Goal: Information Seeking & Learning: Find specific fact

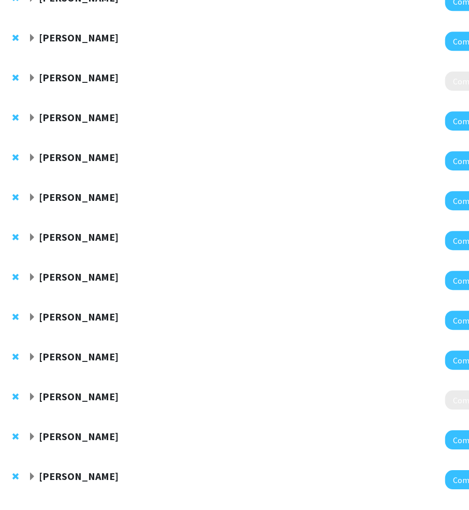
scroll to position [1282, 42]
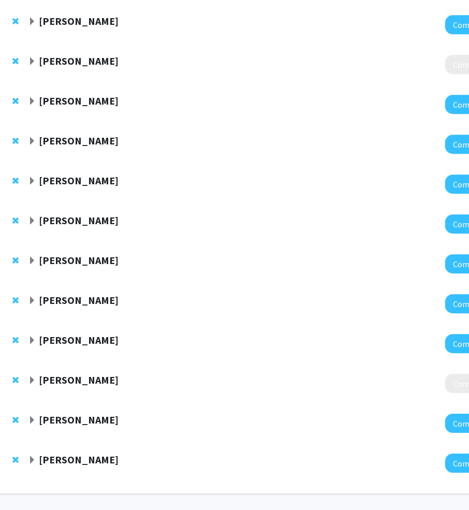
click at [33, 456] on span "Expand Katie Hunzinger Bookmark" at bounding box center [32, 460] width 8 height 8
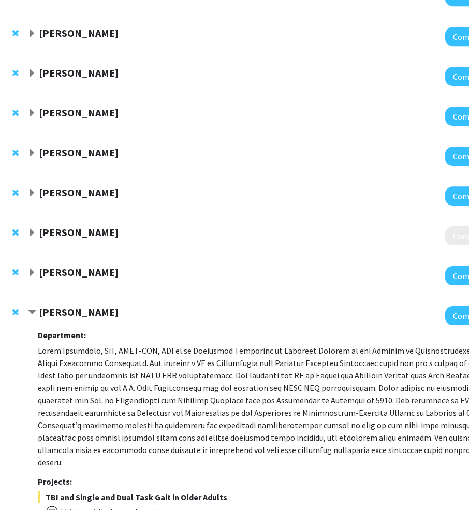
scroll to position [1320, 42]
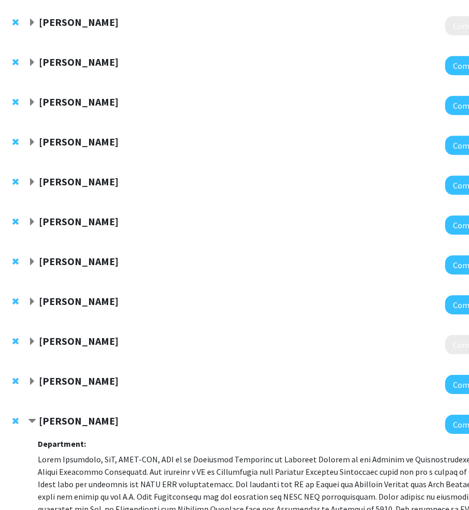
click at [79, 414] on strong "Katie Hunzinger" at bounding box center [79, 420] width 80 height 13
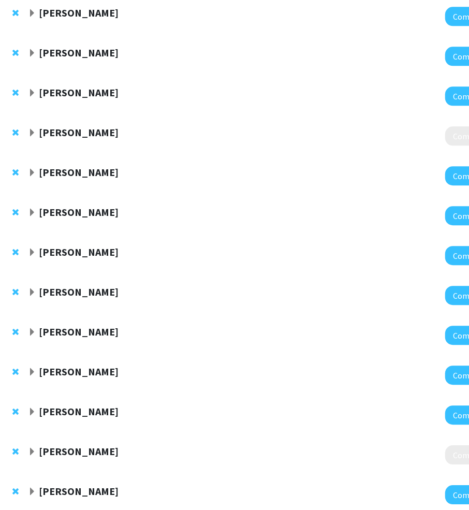
scroll to position [1210, 42]
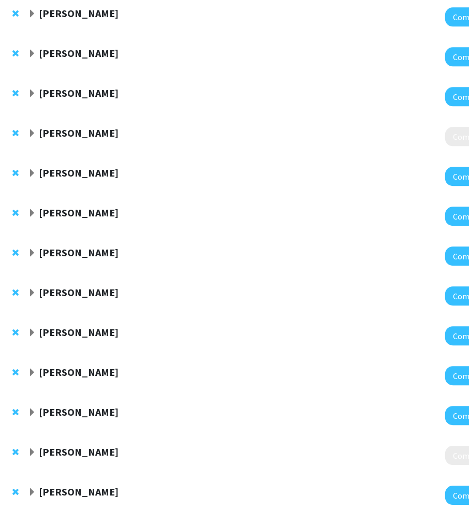
click at [74, 366] on strong "Aditi Jain" at bounding box center [79, 372] width 80 height 13
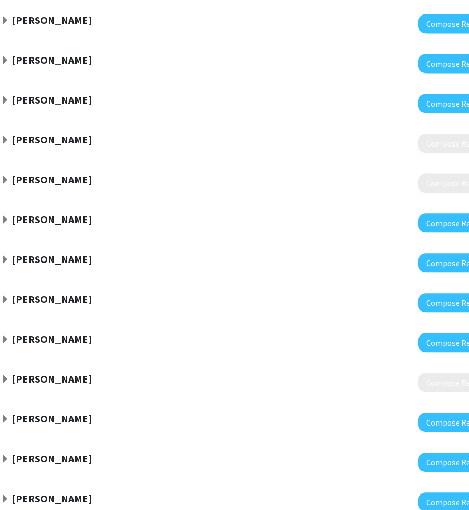
scroll to position [976, 69]
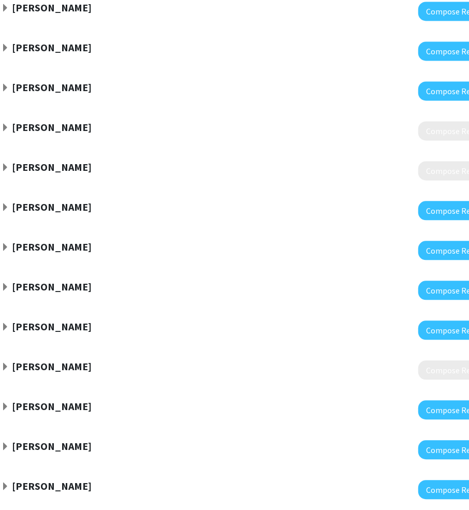
click at [142, 430] on div "Anirrudh Kohil Compose Request" at bounding box center [242, 450] width 534 height 40
click at [56, 440] on div at bounding box center [249, 449] width 497 height 19
click at [56, 440] on strong "Anirrudh Kohil" at bounding box center [52, 446] width 80 height 13
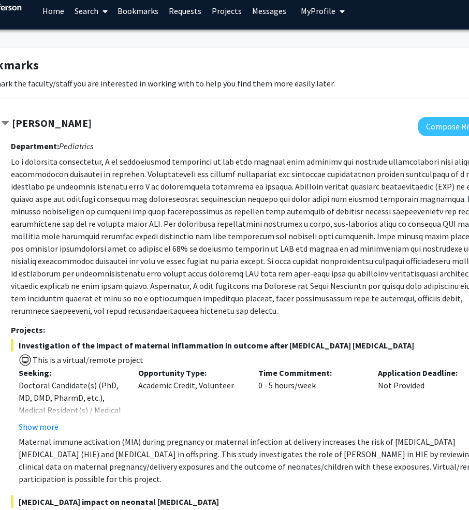
scroll to position [0, 69]
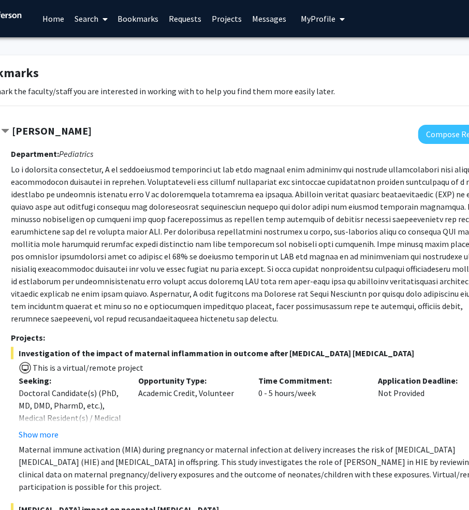
click at [90, 301] on p at bounding box center [254, 244] width 487 height 162
click at [91, 15] on link "Search" at bounding box center [91, 19] width 44 height 36
click at [95, 44] on span "Faculty/Staff" at bounding box center [107, 47] width 76 height 21
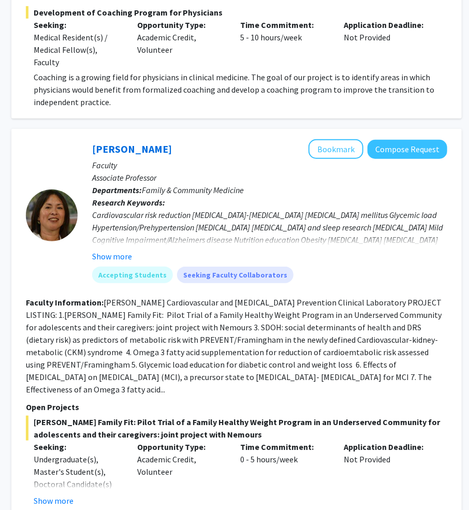
scroll to position [0, 152]
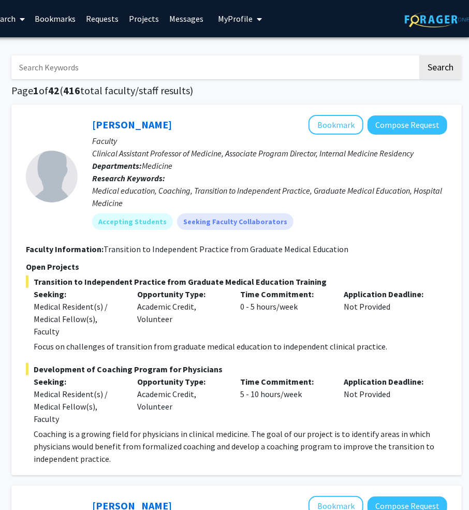
click at [176, 61] on input "Search Keywords" at bounding box center [214, 67] width 407 height 24
type input "surgery"
click at [420, 55] on button "Search" at bounding box center [441, 67] width 42 height 24
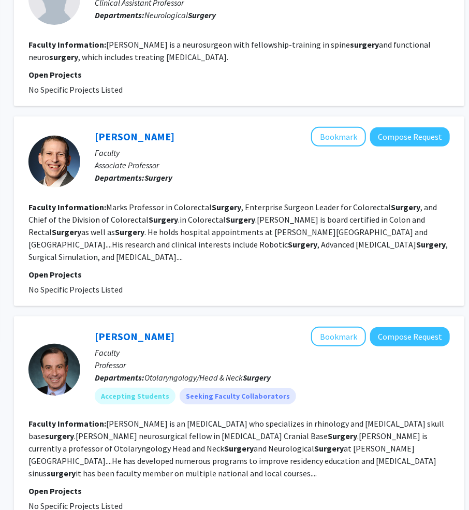
scroll to position [151, 149]
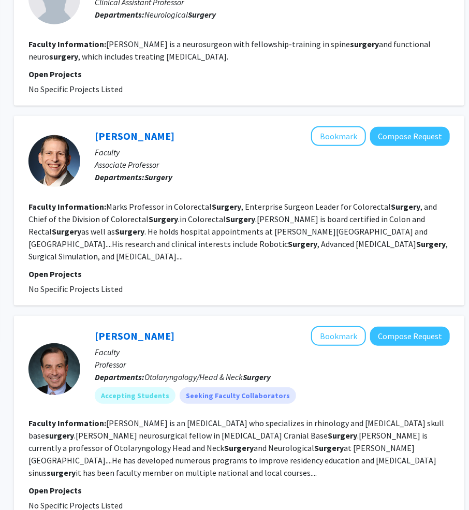
click at [190, 237] on section "Faculty Information: Marks Professor in Colorectal Surgery , Enterprise Surgeon…" at bounding box center [239, 231] width 422 height 62
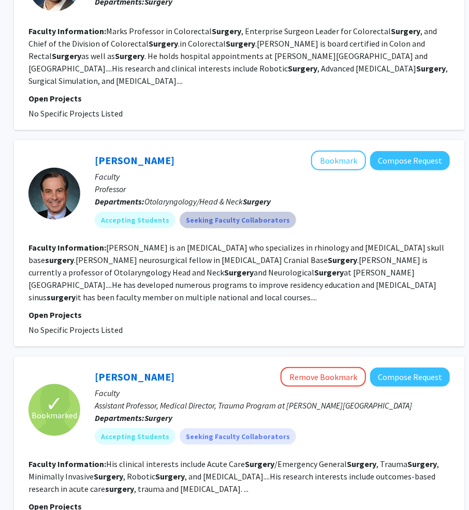
scroll to position [331, 149]
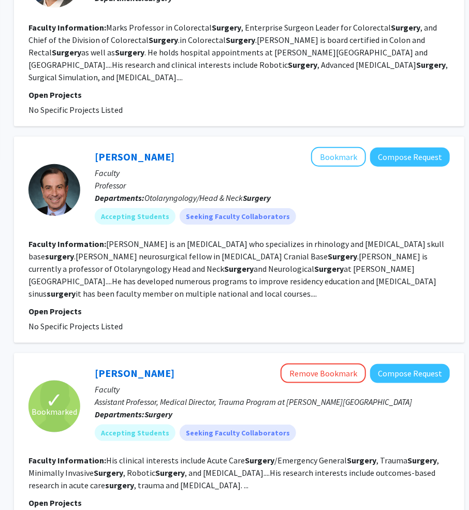
click at [231, 181] on p "Professor" at bounding box center [272, 185] width 355 height 12
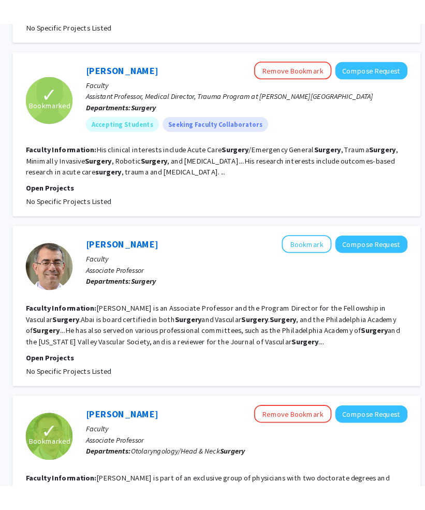
scroll to position [654, 149]
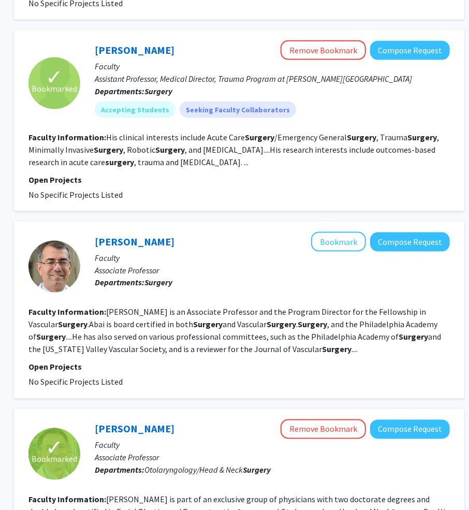
click at [191, 315] on fg-read-more "Babak Abai is an Associate Professor and the Program Director for the Fellowshi…" at bounding box center [234, 331] width 413 height 48
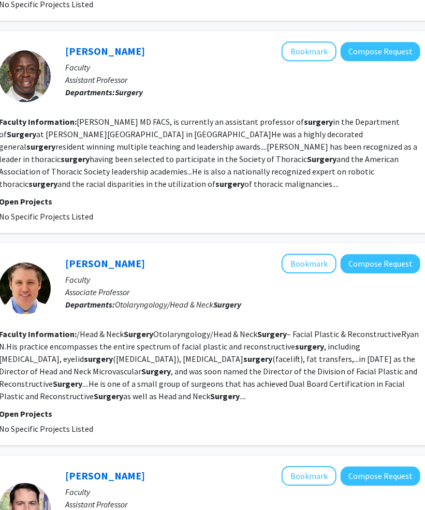
scroll to position [1337, 179]
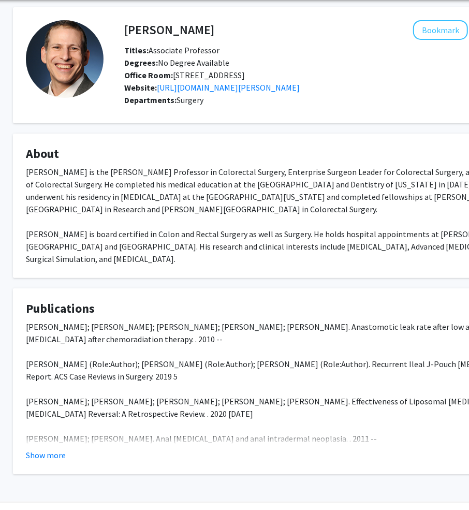
scroll to position [0, 21]
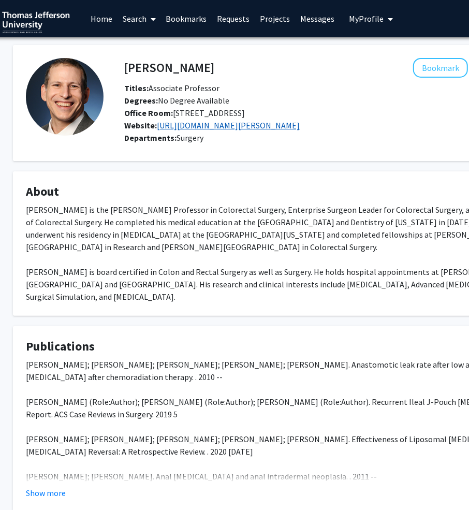
click at [274, 124] on link "https://www.jefferson.edu/academics/colleges-schools-institutes/skmc/department…" at bounding box center [228, 125] width 143 height 10
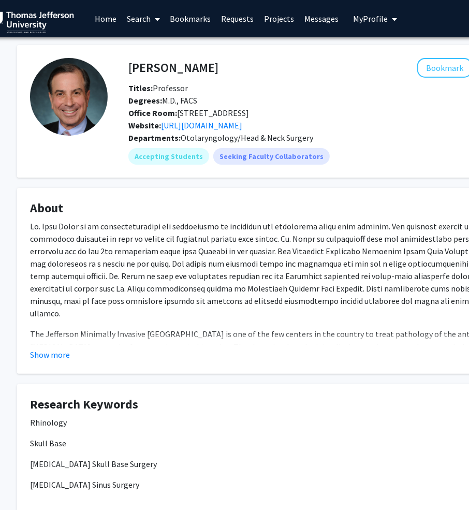
scroll to position [0, 16]
click at [58, 354] on button "Show more" at bounding box center [51, 355] width 40 height 12
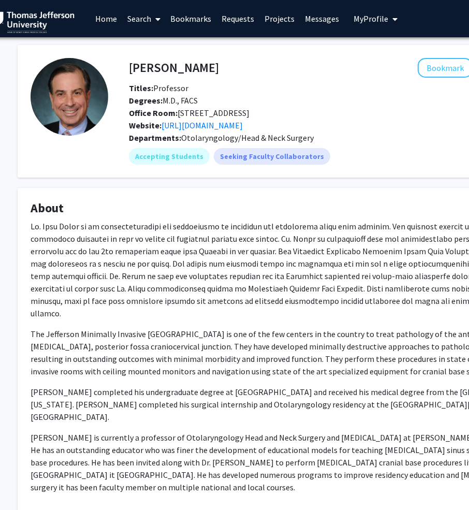
click at [184, 310] on div "The Jefferson Minimally Invasive [GEOGRAPHIC_DATA] is one of the few centers in…" at bounding box center [295, 383] width 528 height 327
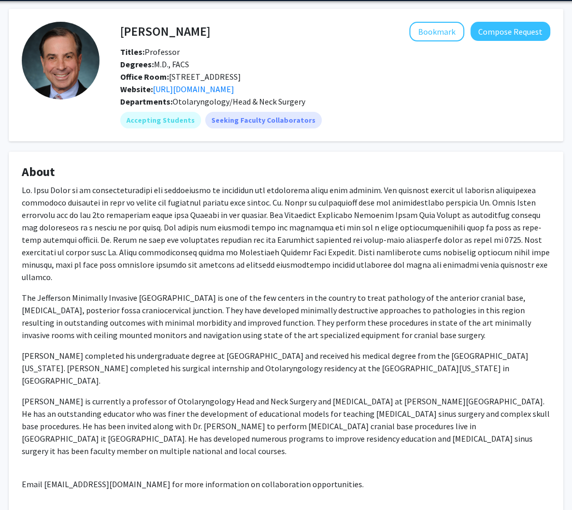
scroll to position [0, 25]
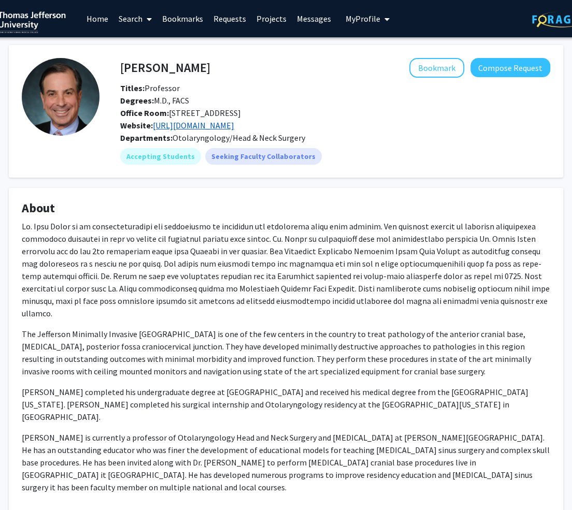
click at [234, 122] on link "[URL][DOMAIN_NAME]" at bounding box center [193, 125] width 81 height 10
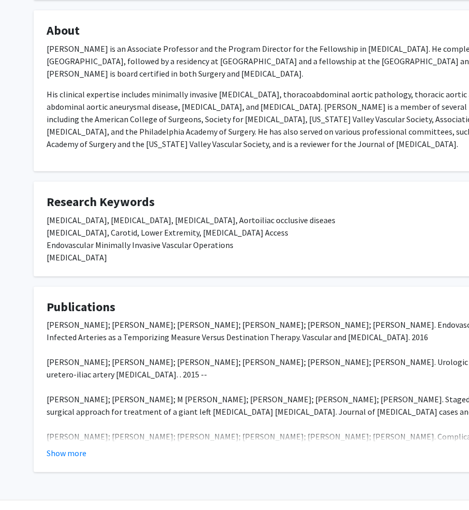
scroll to position [200, 0]
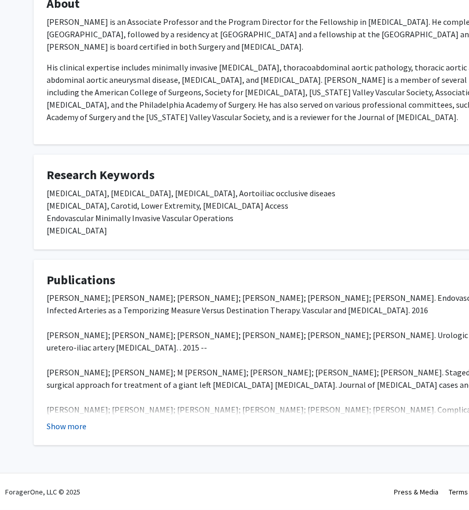
click at [61, 430] on button "Show more" at bounding box center [67, 426] width 40 height 12
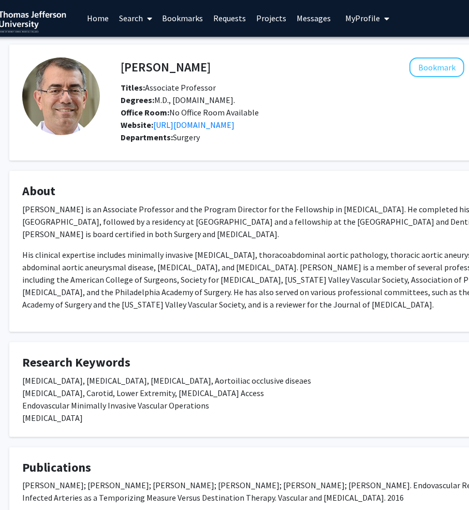
scroll to position [1, 30]
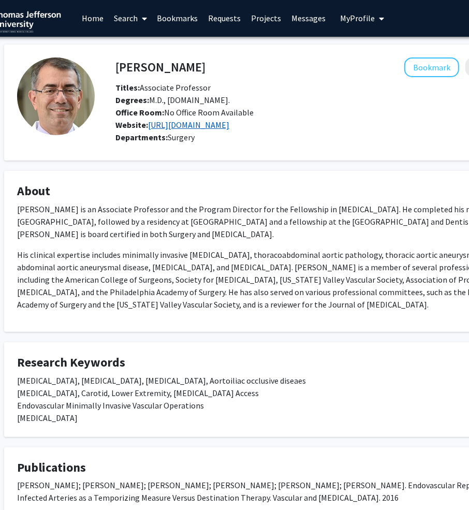
click at [229, 122] on link "[URL][DOMAIN_NAME]" at bounding box center [188, 125] width 81 height 10
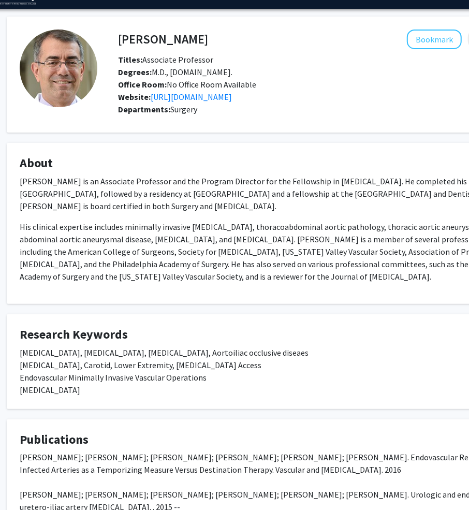
scroll to position [268, 27]
